Goal: Transaction & Acquisition: Purchase product/service

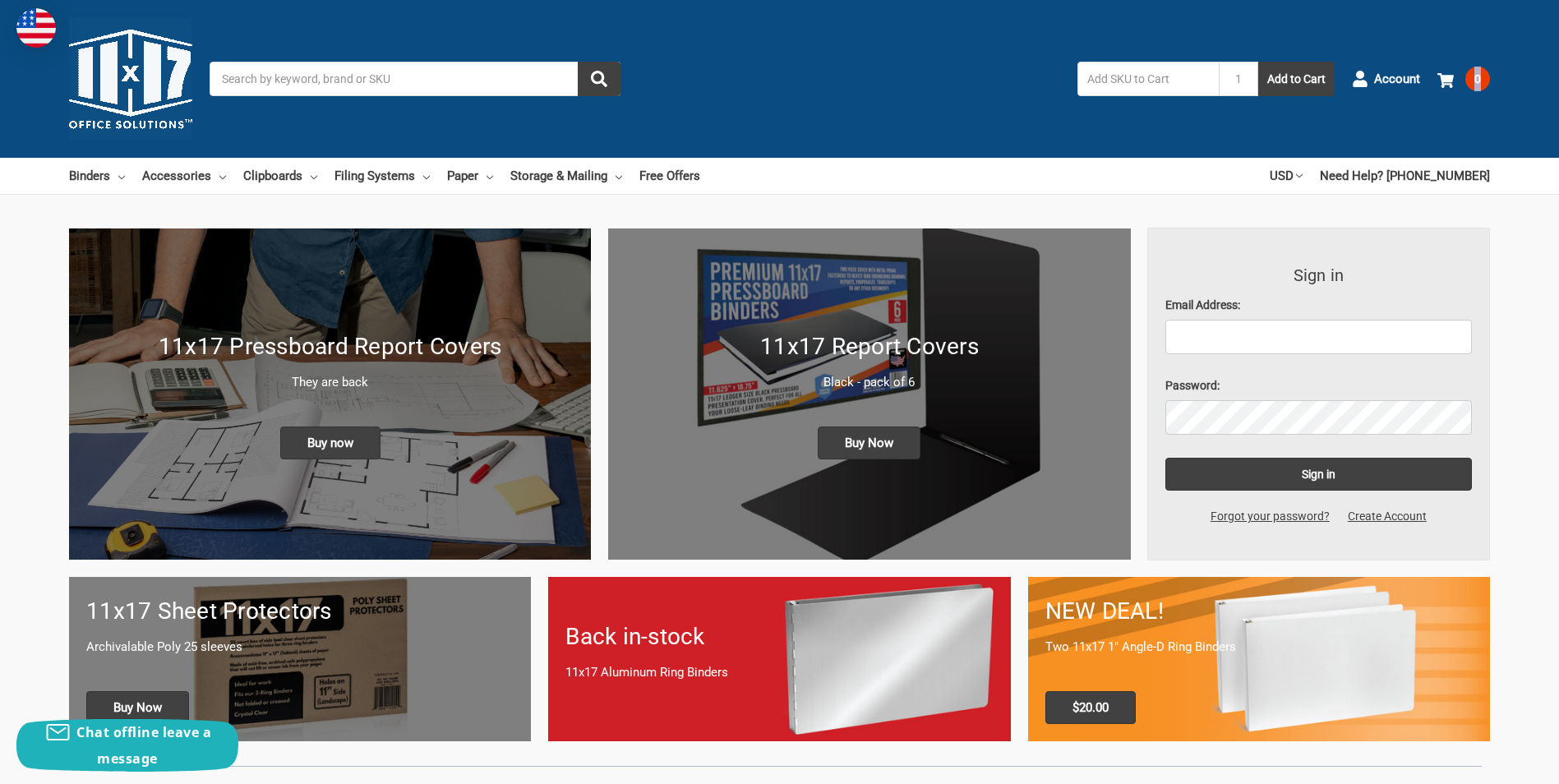
click at [1557, 148] on div "Toggle menu Search 1 Add to Cart Account 0 Your Cart Your Cart Is Empty. Total …" at bounding box center [779, 78] width 1559 height 157
drag, startPoint x: 1557, startPoint y: 148, endPoint x: 1544, endPoint y: 196, distance: 49.7
drag, startPoint x: 1558, startPoint y: 111, endPoint x: 1551, endPoint y: 198, distance: 87.3
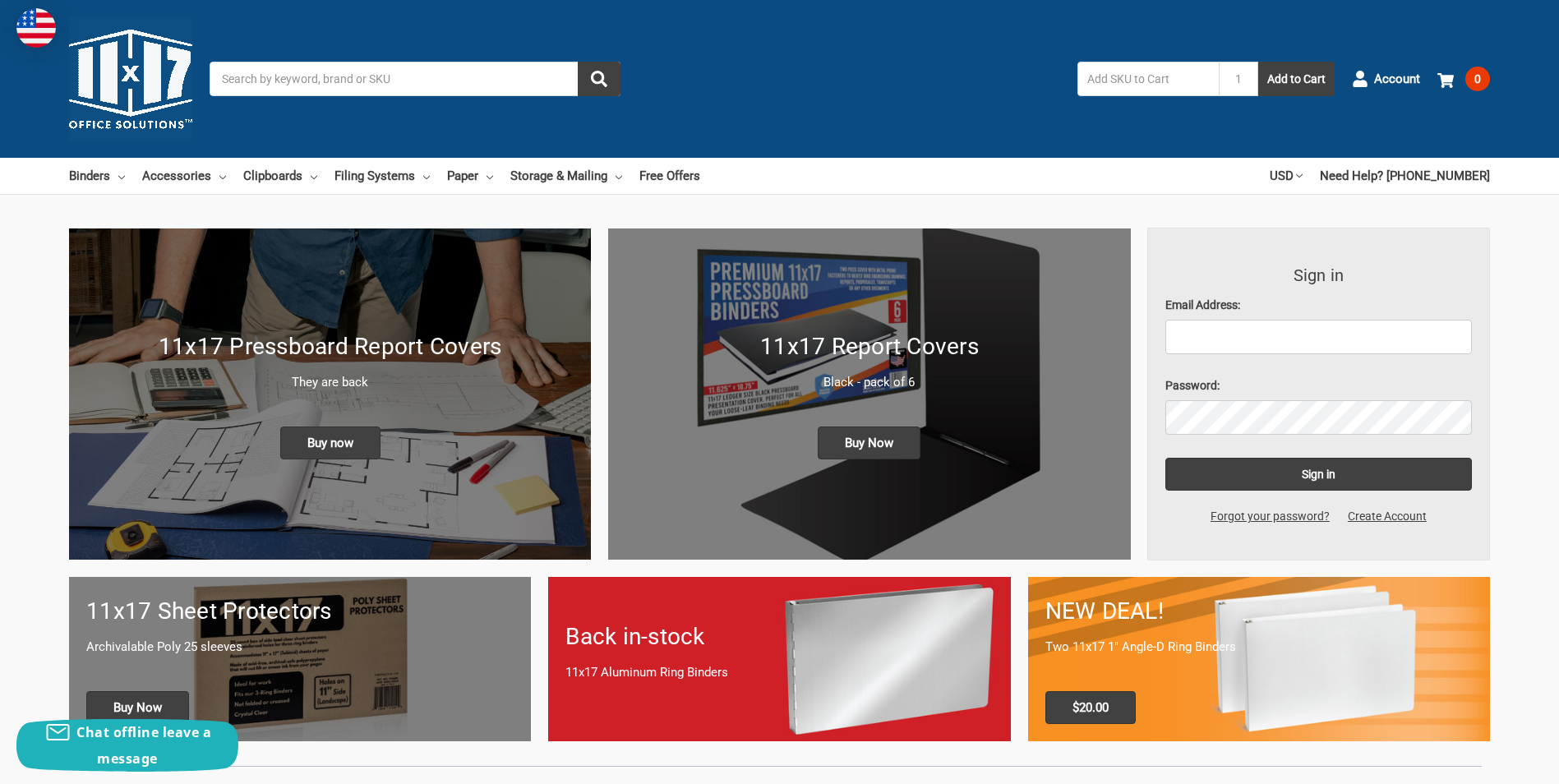
drag, startPoint x: 1551, startPoint y: 198, endPoint x: 1555, endPoint y: 244, distance: 46.2
drag, startPoint x: 1558, startPoint y: 128, endPoint x: 1562, endPoint y: 176, distance: 48.2
drag, startPoint x: 204, startPoint y: 286, endPoint x: 192, endPoint y: 275, distance: 16.3
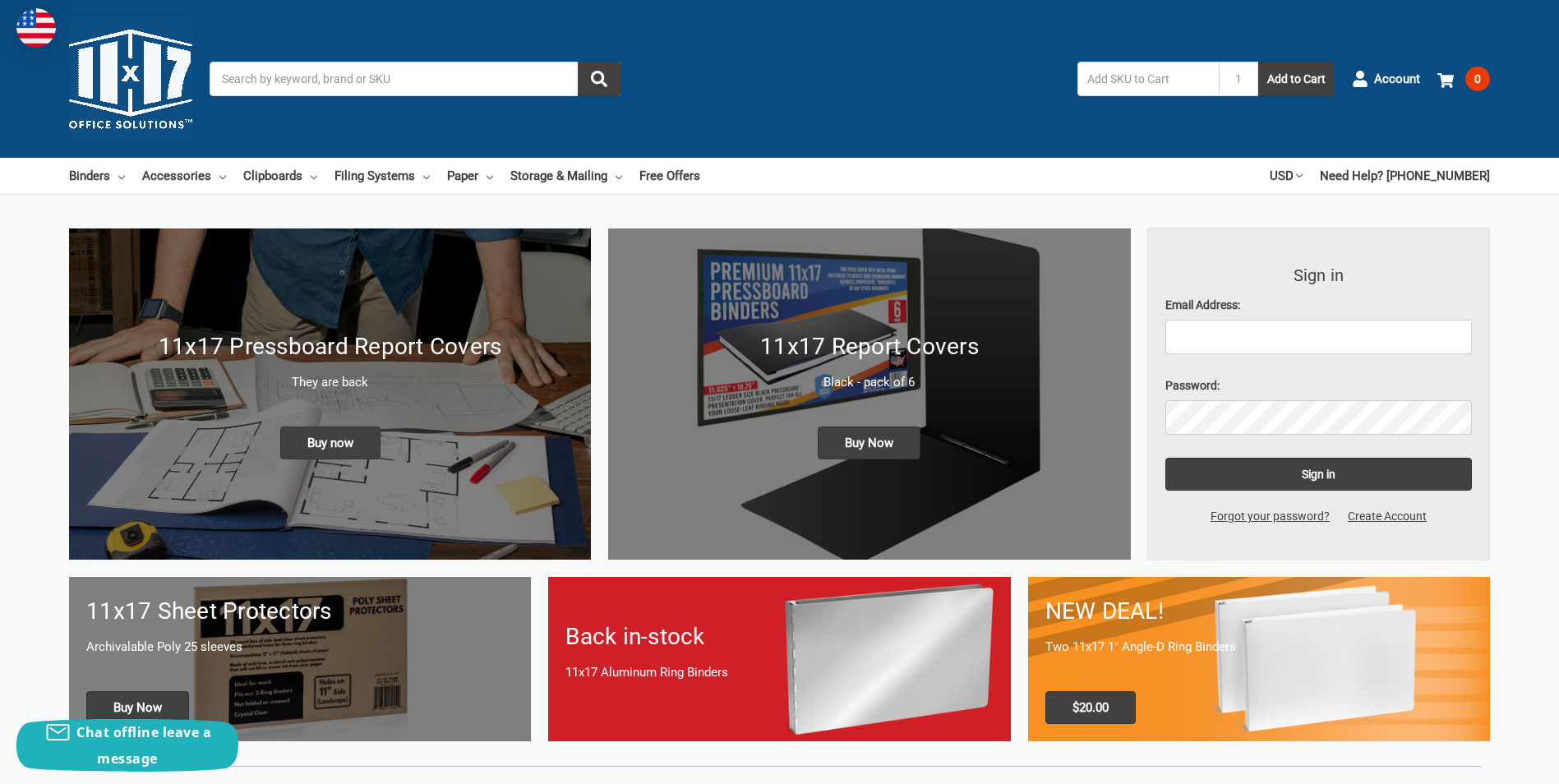
click at [204, 286] on img at bounding box center [330, 393] width 522 height 331
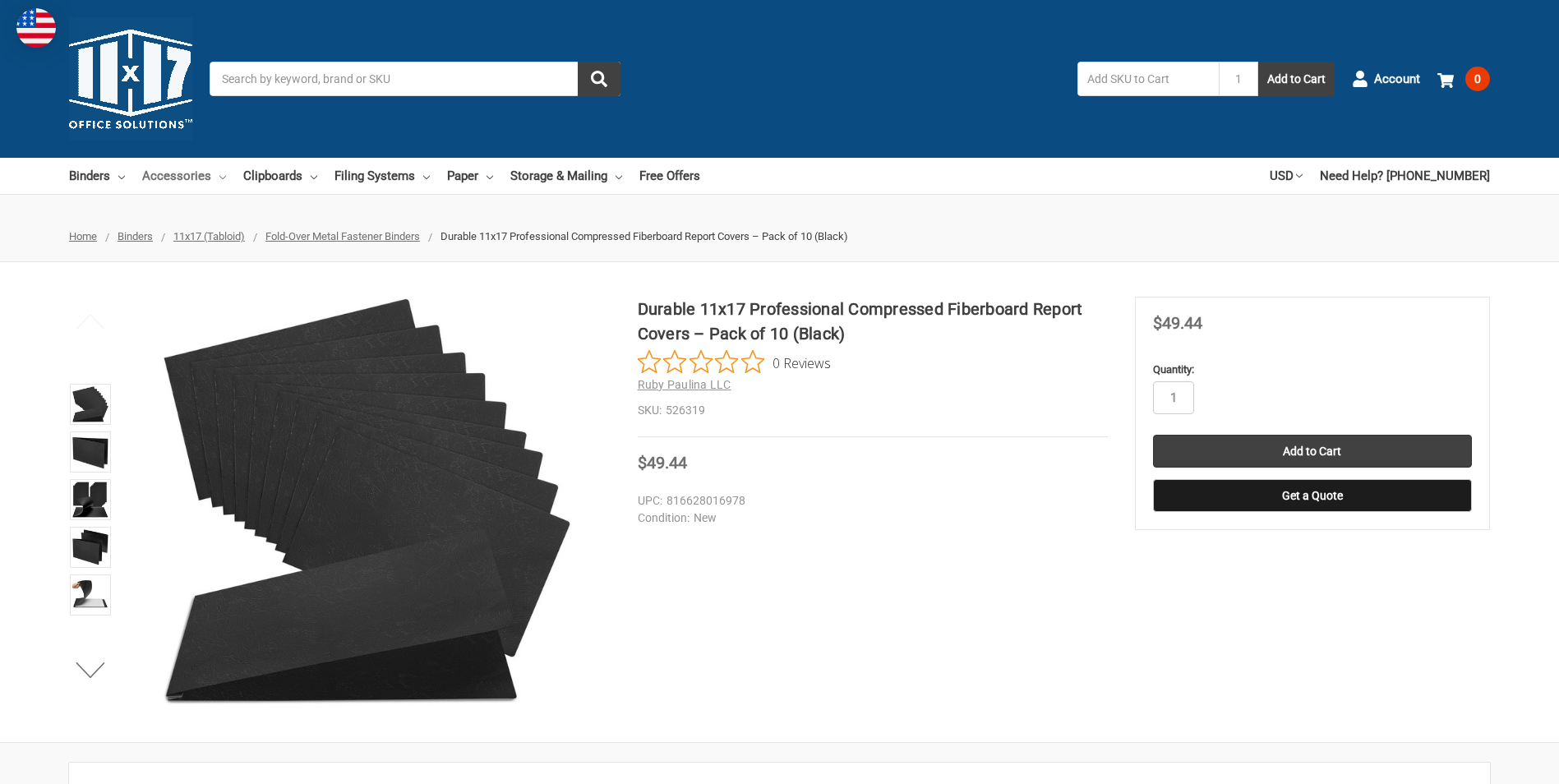
click at [216, 173] on link "Accessories" at bounding box center [184, 175] width 84 height 36
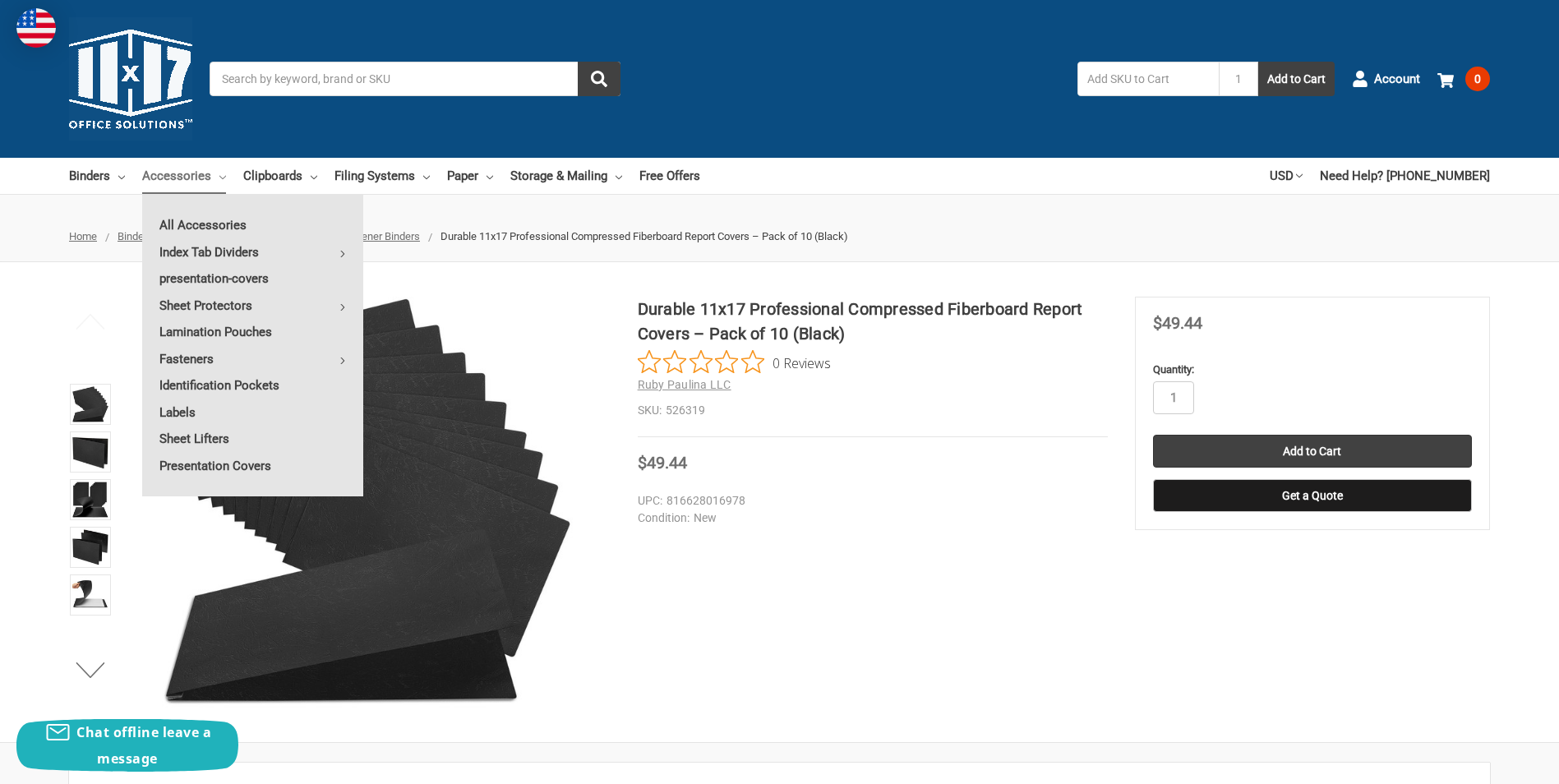
click at [216, 173] on link "Accessories" at bounding box center [184, 175] width 84 height 36
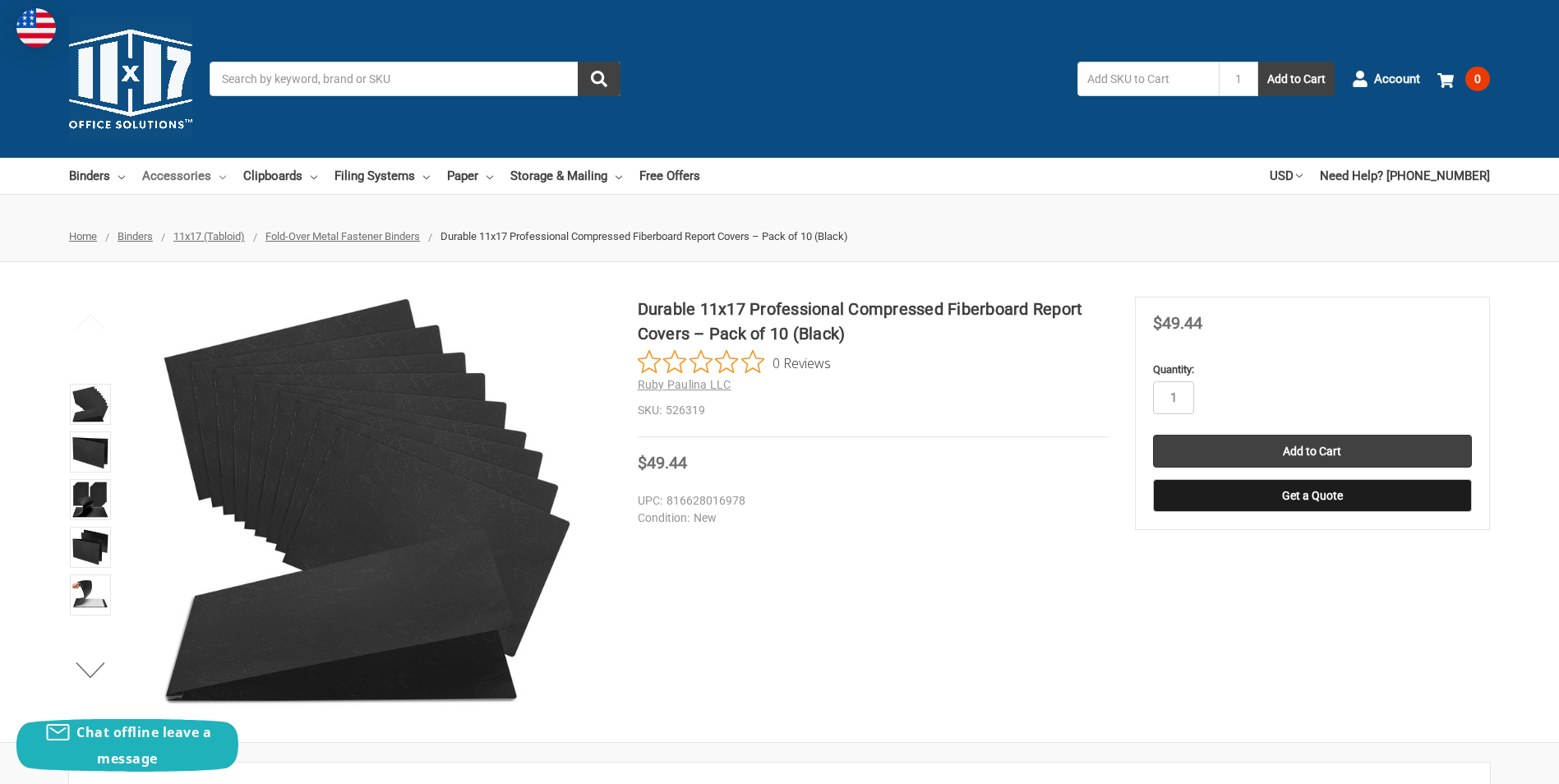
click at [220, 177] on use at bounding box center [223, 178] width 7 height 3
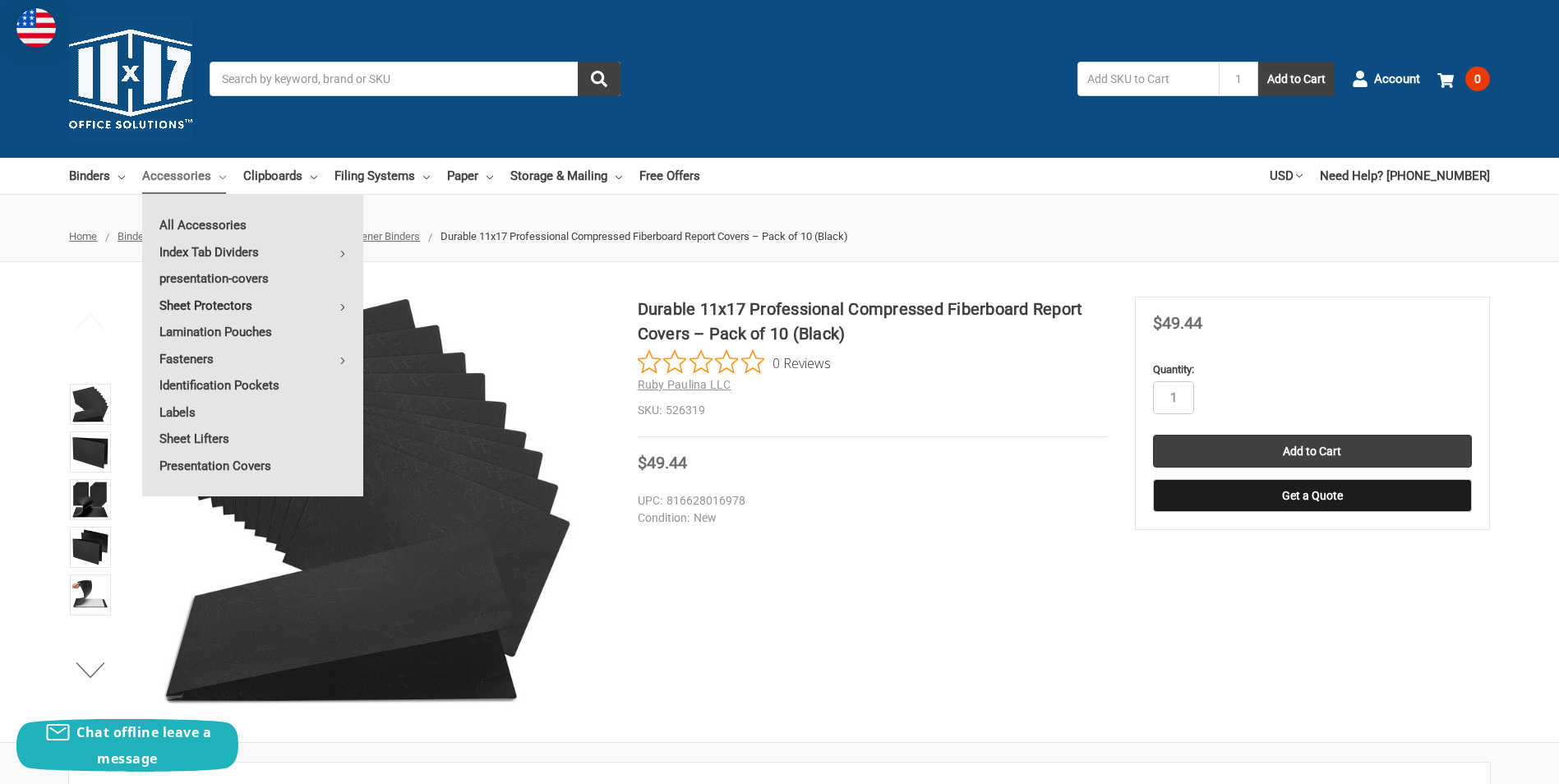
click at [343, 307] on icon at bounding box center [343, 307] width 7 height 7
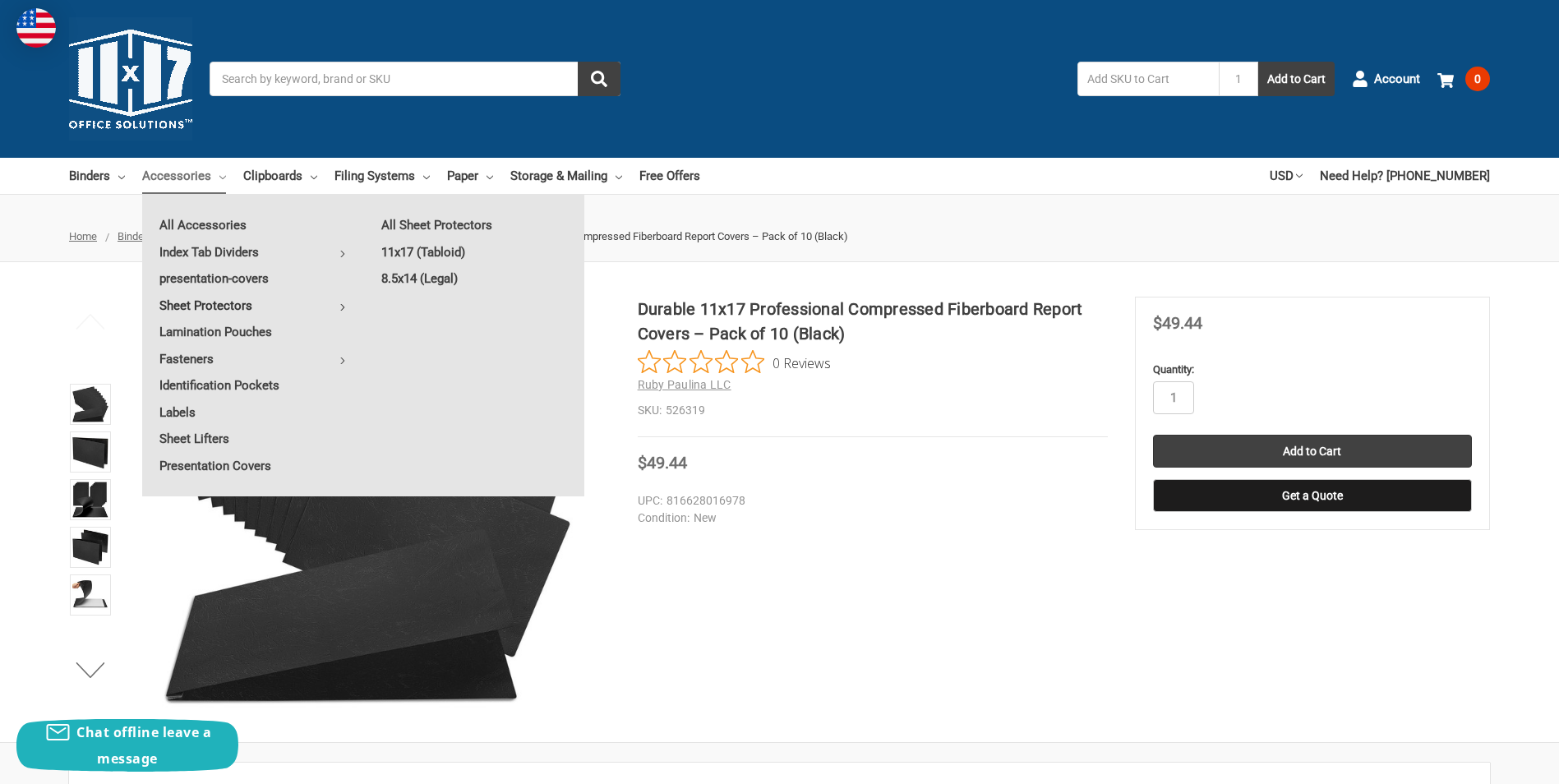
click at [630, 131] on div "Toggle menu Search 1 Add to Cart Account 0 Your Cart Your Cart Is Empty. Total …" at bounding box center [779, 78] width 1559 height 157
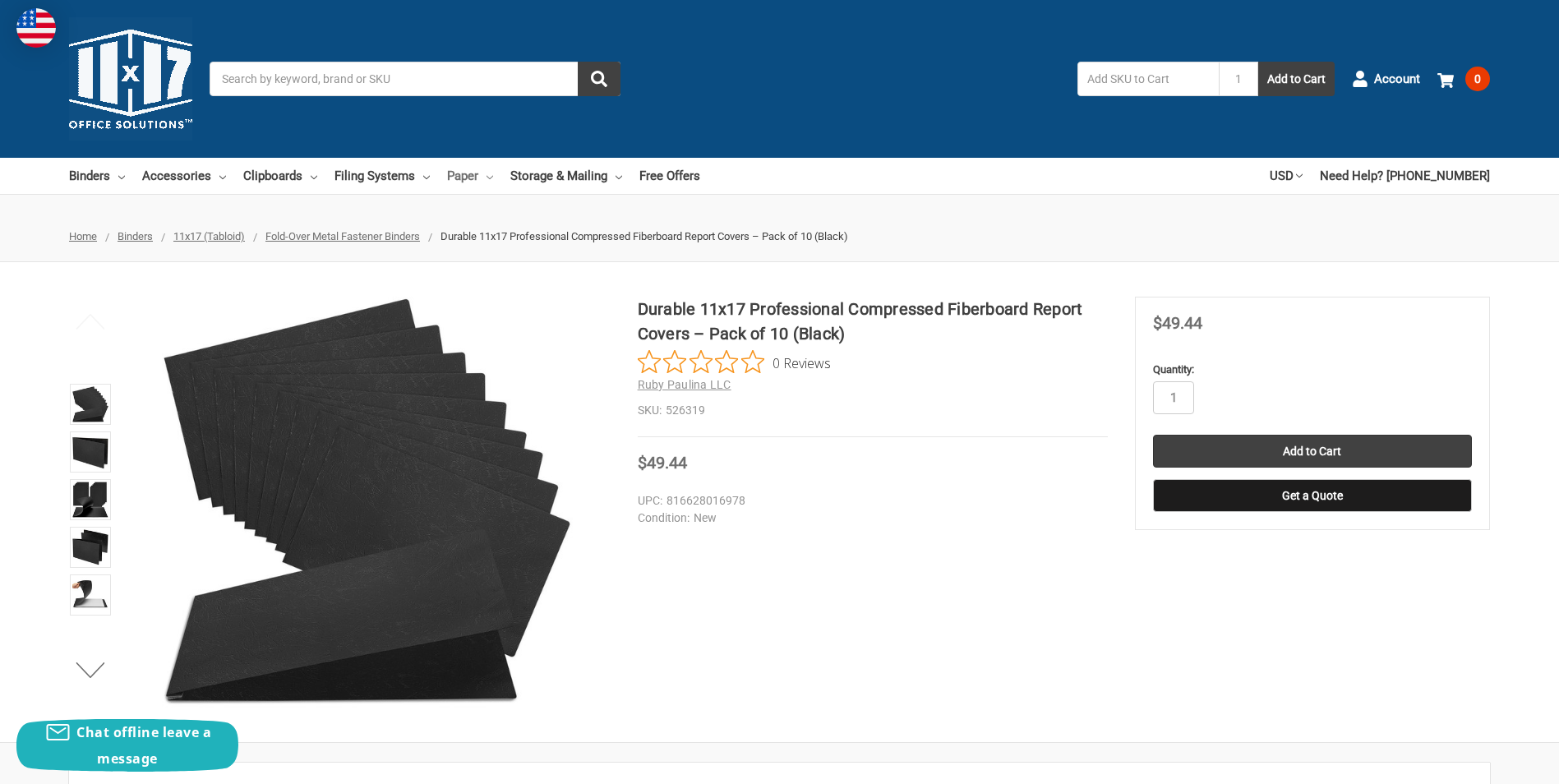
click at [489, 174] on icon at bounding box center [490, 178] width 7 height 7
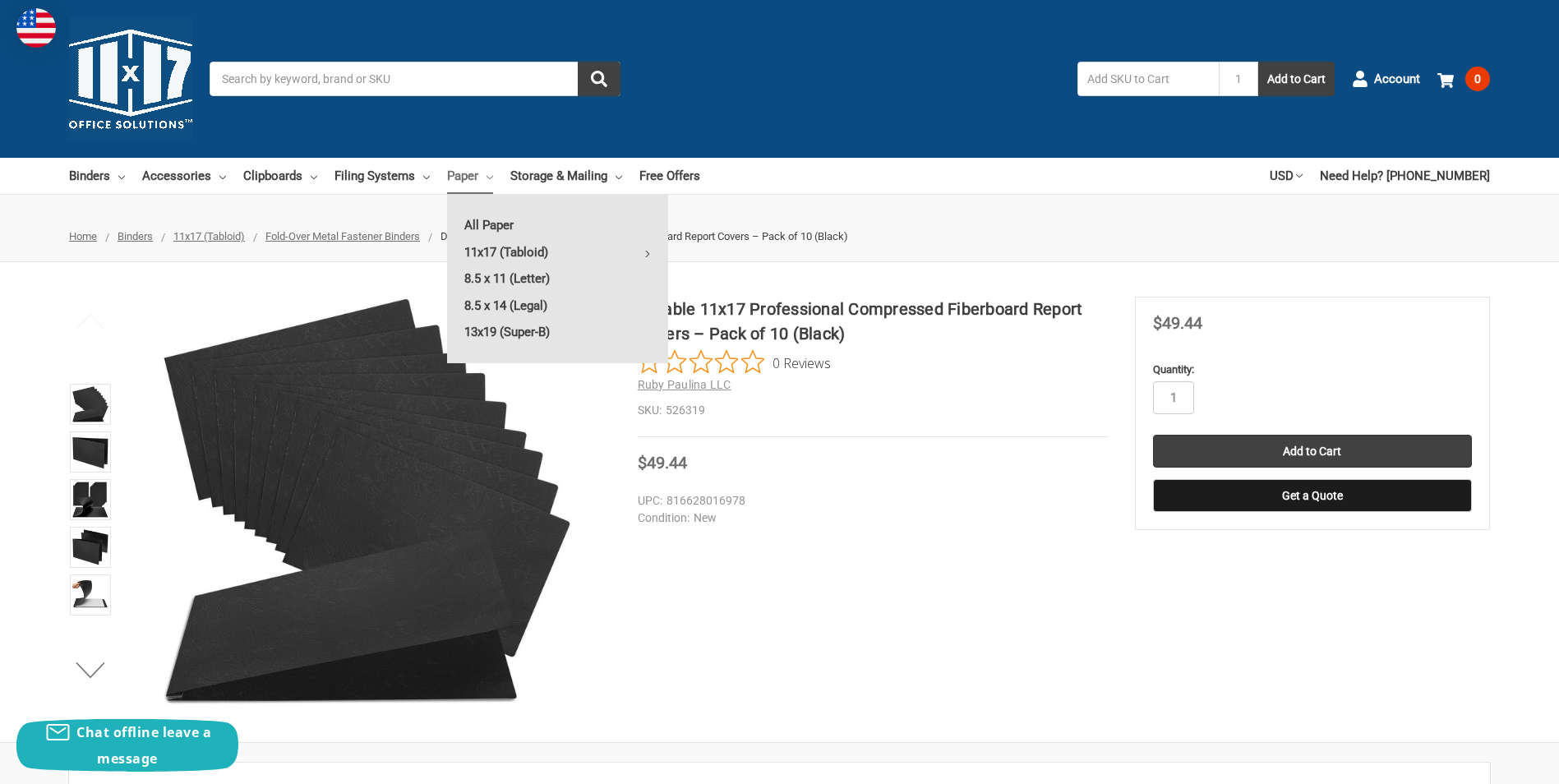
click at [261, 83] on input "Search" at bounding box center [415, 78] width 411 height 35
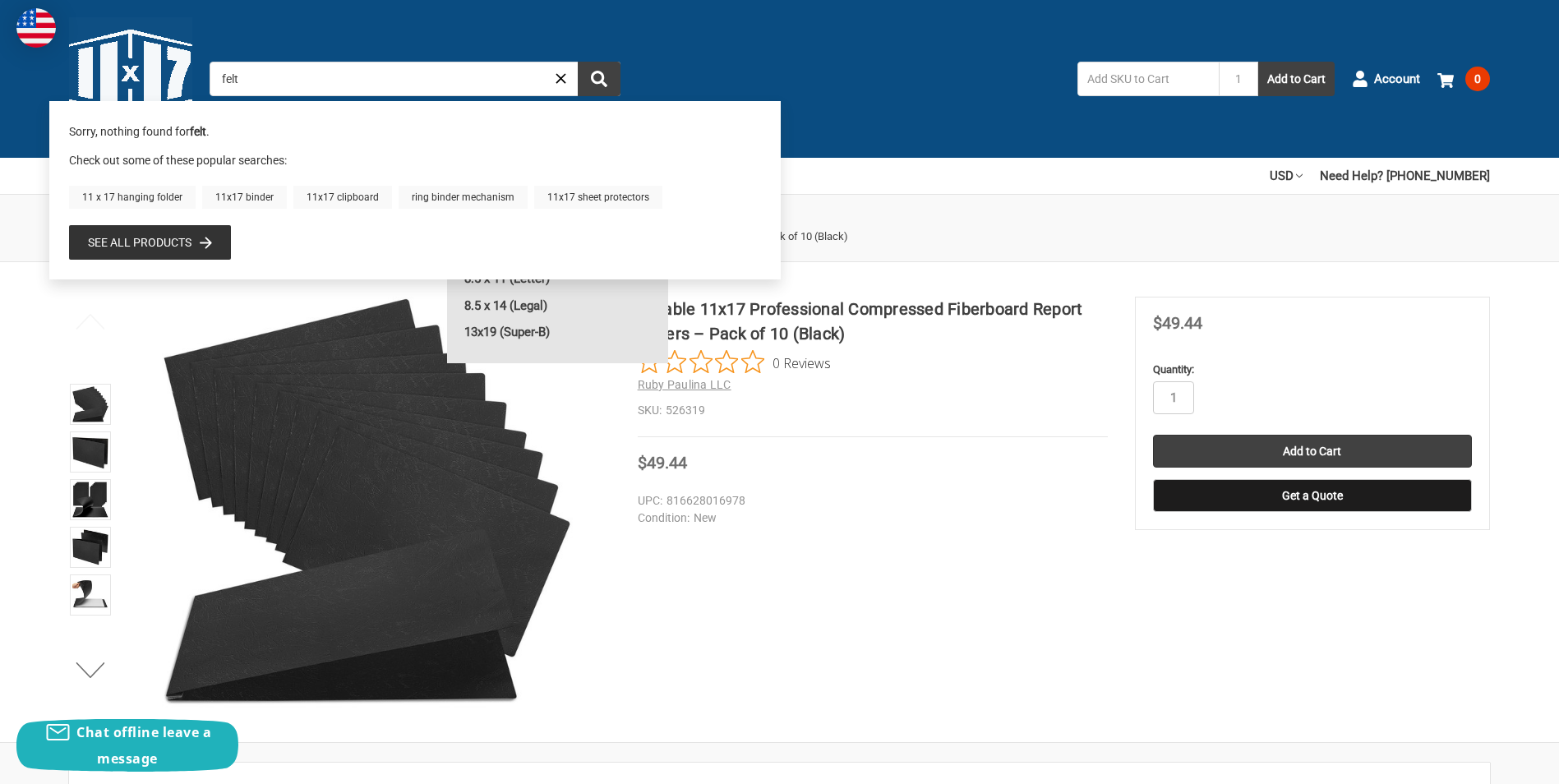
type input "felt"
click at [670, 51] on div "Toggle menu Search felt 0 product results for 'felt' 1 Add to Cart Account 0 Yo…" at bounding box center [779, 78] width 1559 height 157
